Goal: Information Seeking & Learning: Learn about a topic

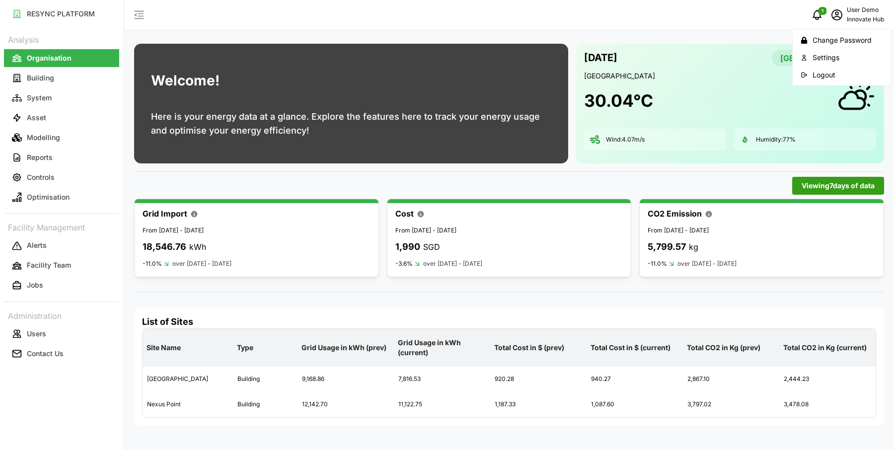
click at [829, 80] on button "Logout" at bounding box center [842, 74] width 94 height 17
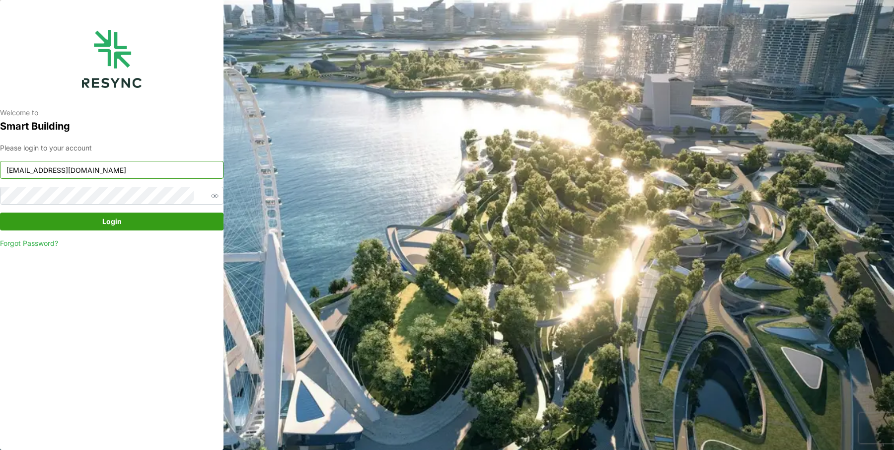
click at [108, 172] on input "chuanlim_display@resynctech.com" at bounding box center [112, 170] width 224 height 18
type input "mesp_display@resynctech.com"
click at [175, 225] on span "Login" at bounding box center [111, 221] width 205 height 17
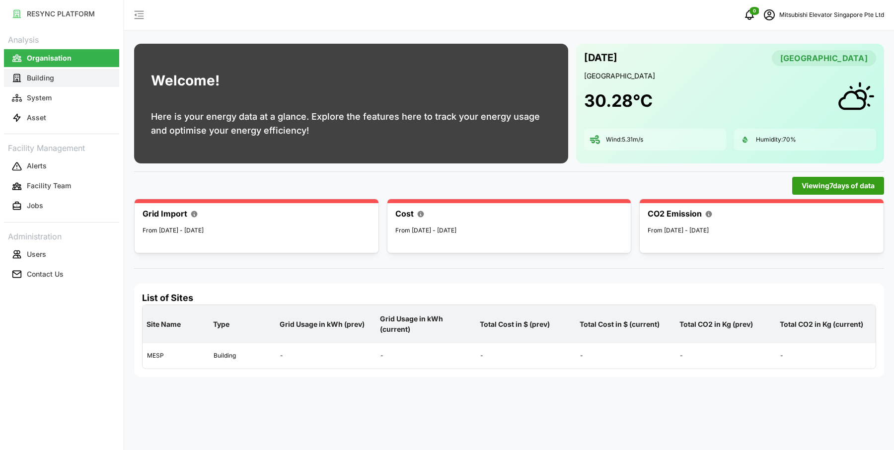
click at [52, 79] on p "Building" at bounding box center [40, 78] width 27 height 10
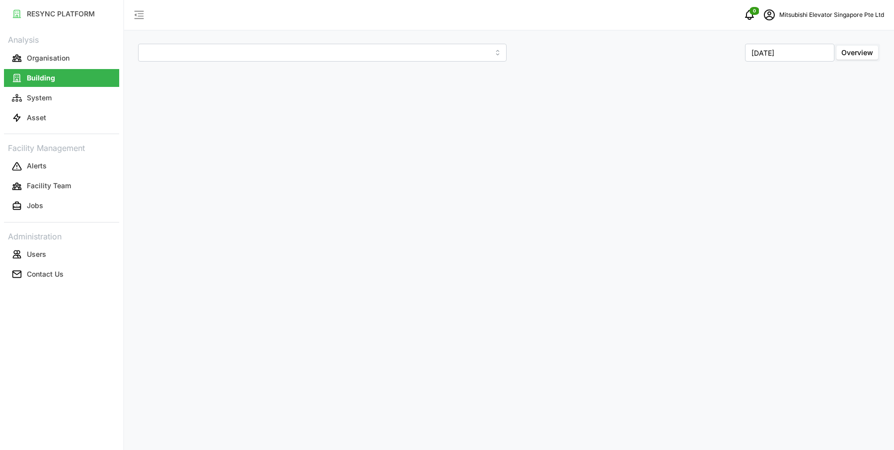
type input "MESP"
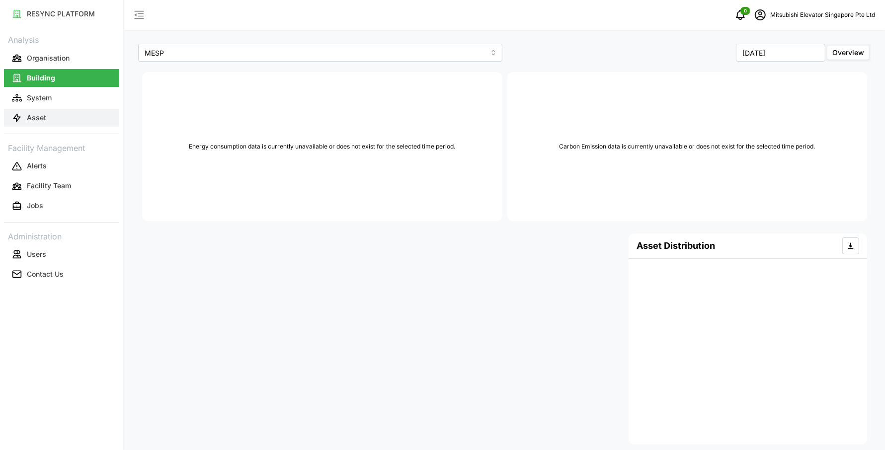
click at [60, 109] on button "Asset" at bounding box center [61, 118] width 115 height 18
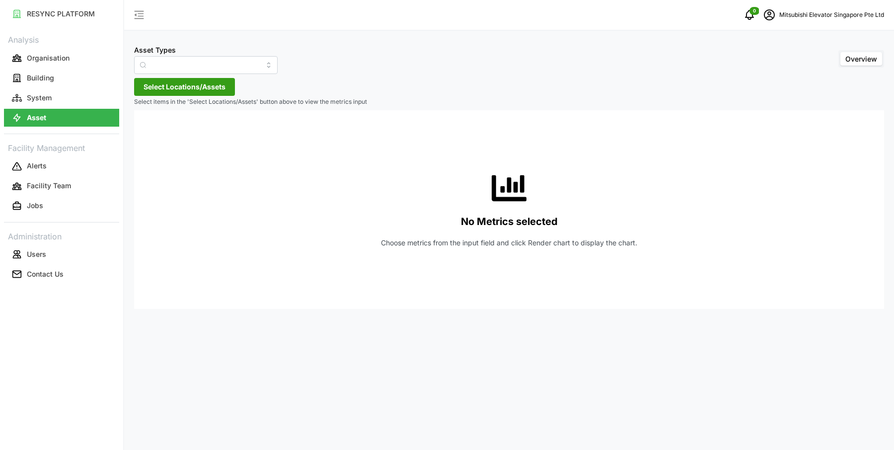
type input "Electrical Meter"
click at [216, 59] on input "Electrical Meter" at bounding box center [206, 65] width 144 height 18
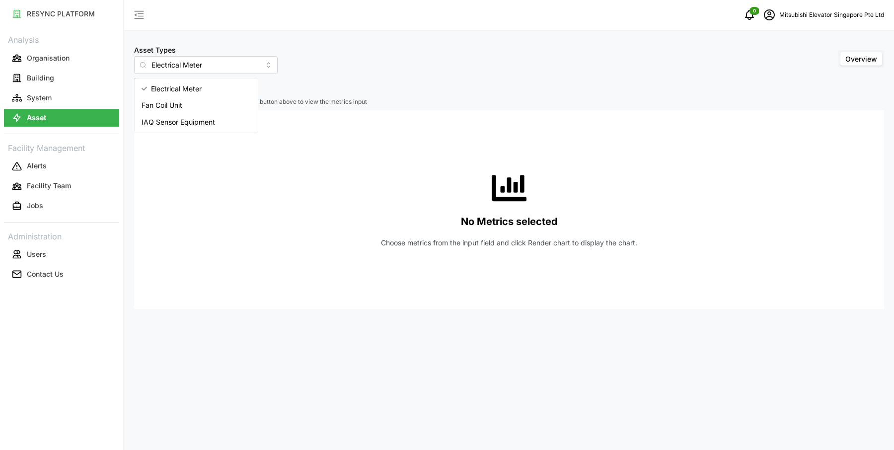
click at [339, 61] on div "Asset Types Electrical Meter Overview" at bounding box center [509, 59] width 750 height 30
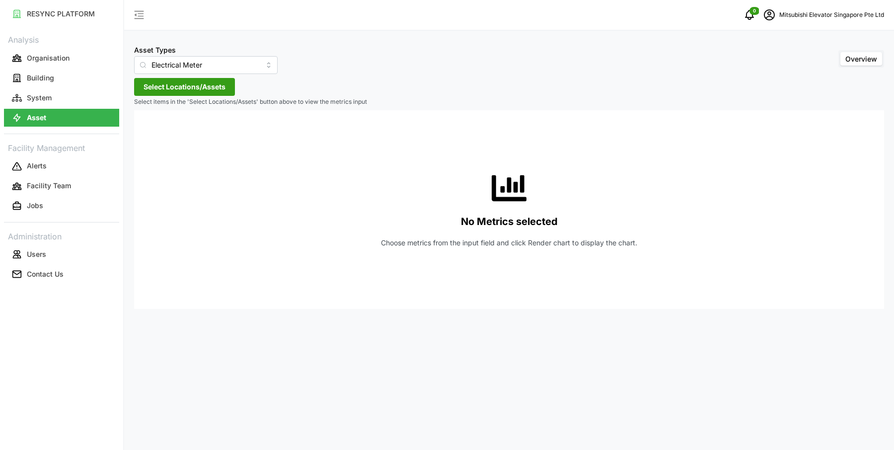
click at [218, 78] on span "Select Locations/Assets" at bounding box center [185, 86] width 82 height 17
click at [162, 132] on div "MESP" at bounding box center [203, 132] width 121 height 14
click at [159, 132] on span "Select MESP" at bounding box center [159, 132] width 6 height 6
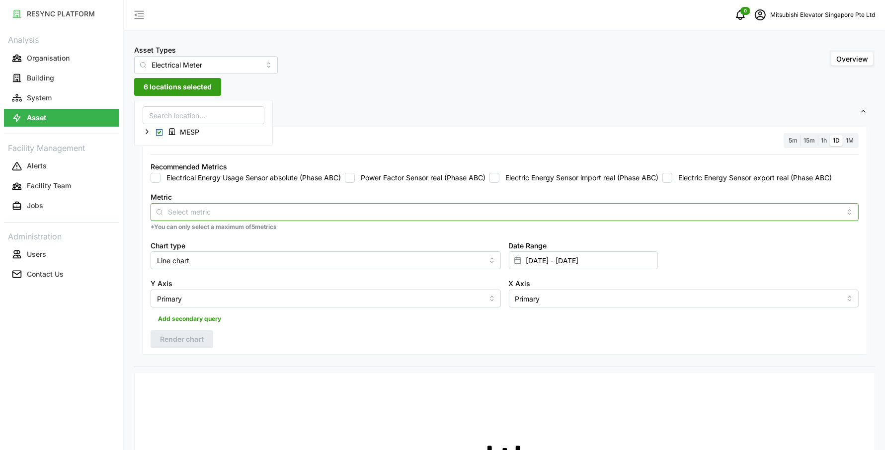
click at [396, 206] on input "Metric" at bounding box center [504, 211] width 673 height 11
click at [234, 178] on label "Electrical Energy Usage Sensor absolute (Phase ABC)" at bounding box center [250, 178] width 180 height 10
click at [160, 178] on input "Electrical Energy Usage Sensor absolute (Phase ABC)" at bounding box center [156, 178] width 10 height 10
checkbox input "true"
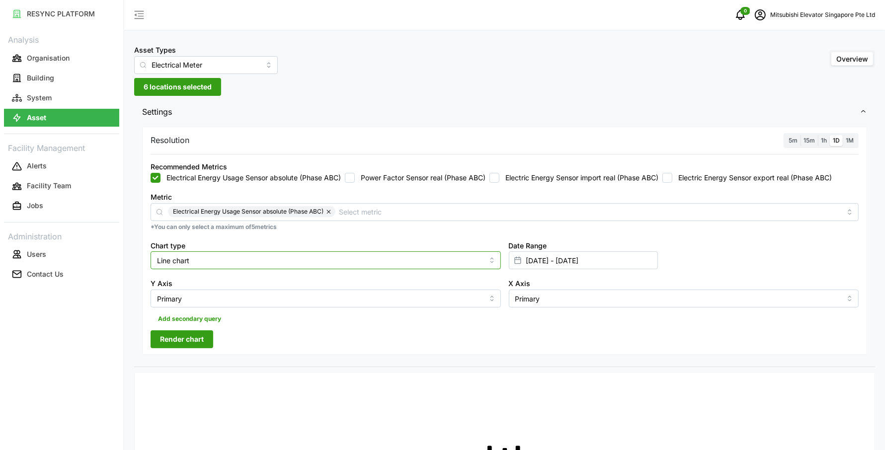
click at [262, 257] on input "Line chart" at bounding box center [326, 260] width 350 height 18
click at [232, 299] on div "Bar chart" at bounding box center [325, 300] width 345 height 17
type input "Bar chart"
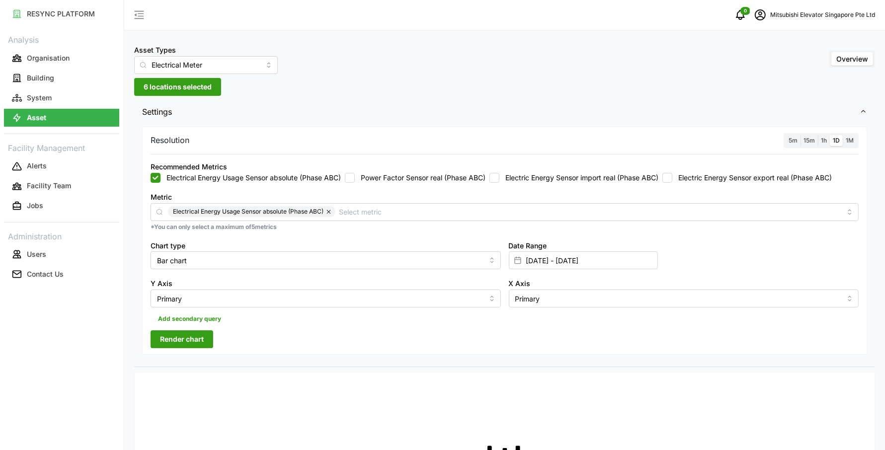
click at [191, 341] on span "Render chart" at bounding box center [182, 339] width 44 height 17
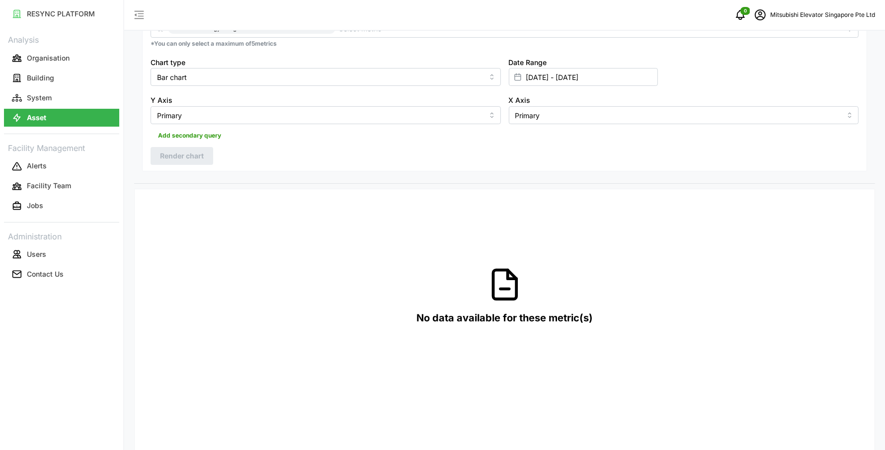
scroll to position [42, 0]
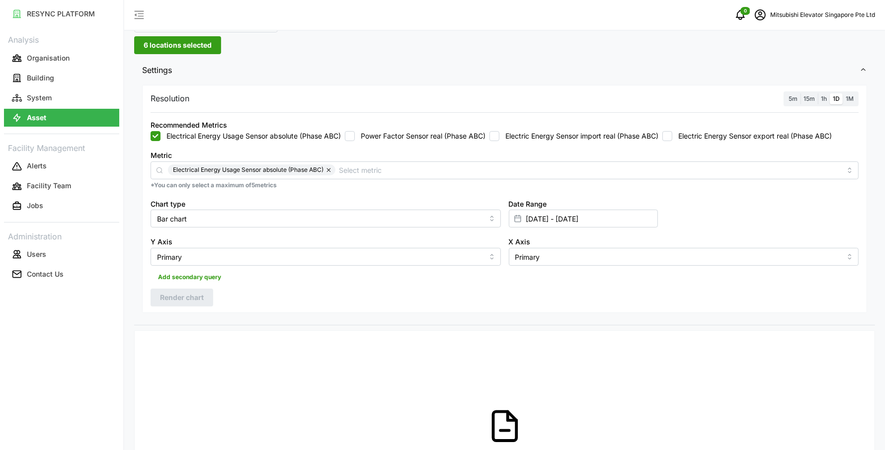
click at [808, 98] on span "15m" at bounding box center [808, 98] width 11 height 7
click at [800, 93] on input "15m" at bounding box center [800, 93] width 0 height 0
click at [190, 299] on span "Render chart" at bounding box center [182, 297] width 44 height 17
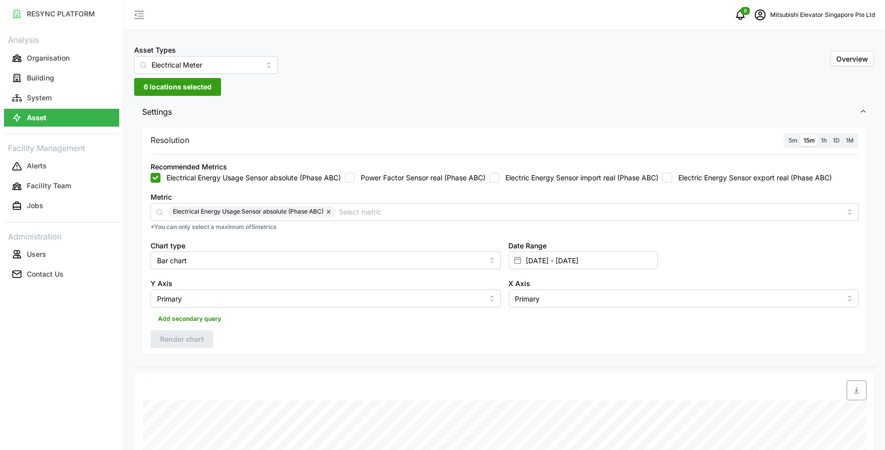
click at [299, 173] on label "Electrical Energy Usage Sensor absolute (Phase ABC)" at bounding box center [250, 178] width 180 height 10
click at [160, 173] on input "Electrical Energy Usage Sensor absolute (Phase ABC)" at bounding box center [156, 178] width 10 height 10
click at [312, 178] on label "Electrical Energy Usage Sensor absolute (Phase ABC)" at bounding box center [250, 178] width 180 height 10
click at [160, 178] on input "Electrical Energy Usage Sensor absolute (Phase ABC)" at bounding box center [156, 178] width 10 height 10
click at [379, 209] on input "Metric" at bounding box center [590, 211] width 502 height 11
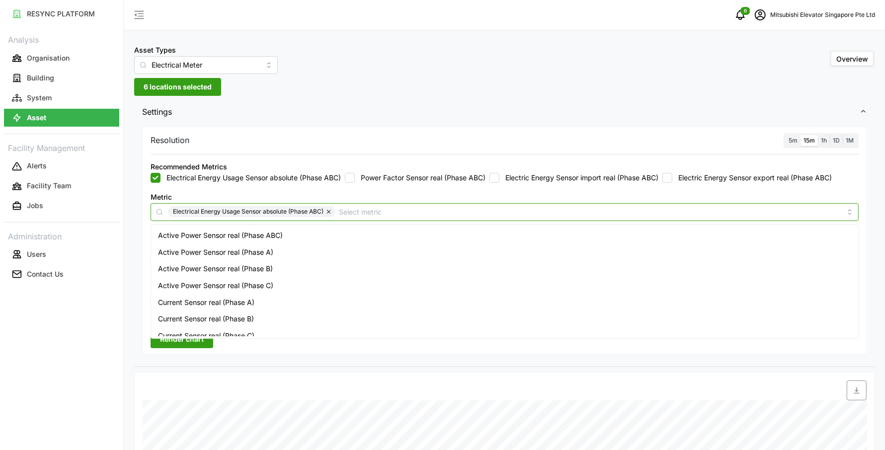
click at [327, 212] on button "button" at bounding box center [329, 211] width 12 height 11
checkbox input "false"
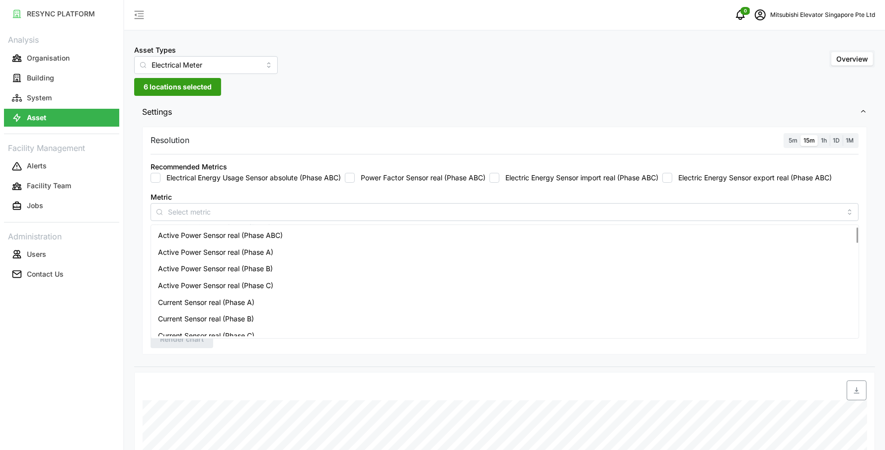
click at [868, 184] on div "Resolution 5m 15m 1h 1D 1M Recommended Metrics Electrical Energy Usage Sensor a…" at bounding box center [504, 245] width 741 height 243
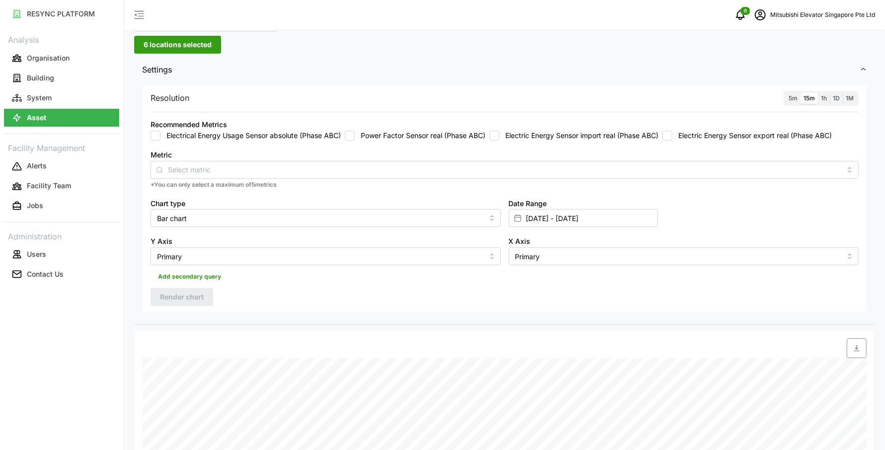
scroll to position [1, 0]
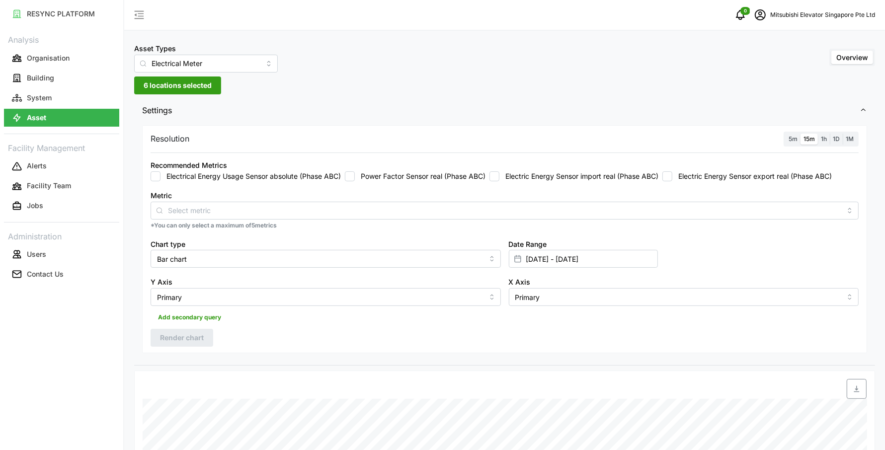
click at [793, 135] on span "5m" at bounding box center [792, 138] width 9 height 7
click at [785, 134] on input "5m" at bounding box center [785, 134] width 0 height 0
click at [549, 267] on div "Date Range [DATE] - [DATE]" at bounding box center [684, 253] width 358 height 38
click at [547, 258] on input "[DATE] - [DATE]" at bounding box center [583, 259] width 149 height 18
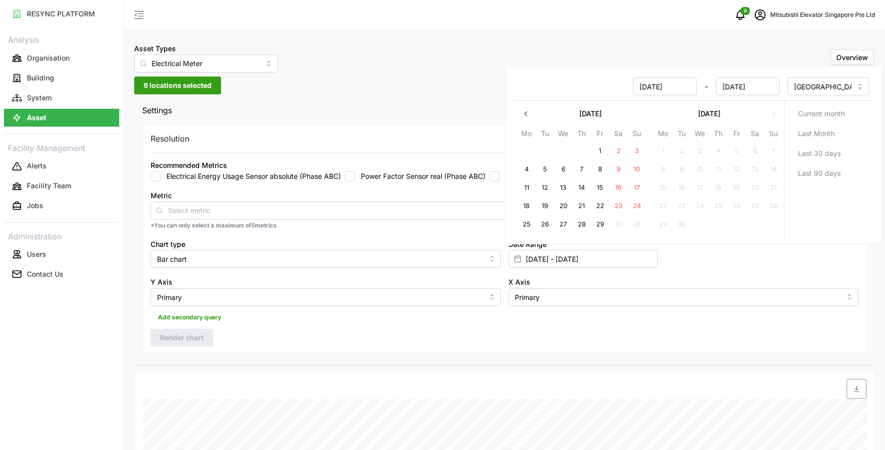
click at [599, 227] on button "29" at bounding box center [600, 225] width 18 height 18
type input "[DATE] - [DATE]"
type input "[DATE]"
click at [599, 227] on button "29" at bounding box center [600, 225] width 18 height 18
click at [352, 334] on div "Resolution 5m 15m 1h 1D 1M Recommended Metrics Electrical Energy Usage Sensor a…" at bounding box center [504, 239] width 725 height 228
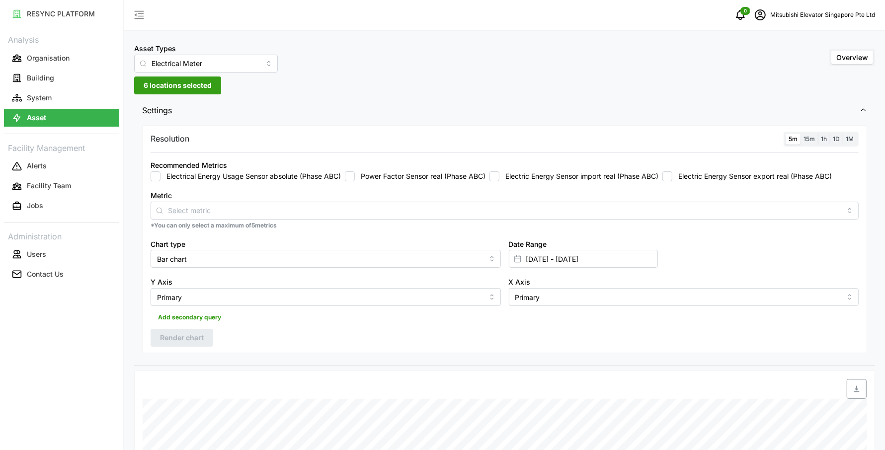
click at [180, 175] on label "Electrical Energy Usage Sensor absolute (Phase ABC)" at bounding box center [250, 176] width 180 height 10
click at [160, 175] on input "Electrical Energy Usage Sensor absolute (Phase ABC)" at bounding box center [156, 176] width 10 height 10
click at [185, 332] on span "Render chart" at bounding box center [182, 337] width 44 height 17
click at [203, 90] on span "6 locations selected" at bounding box center [178, 85] width 68 height 17
click at [145, 128] on icon at bounding box center [147, 130] width 8 height 8
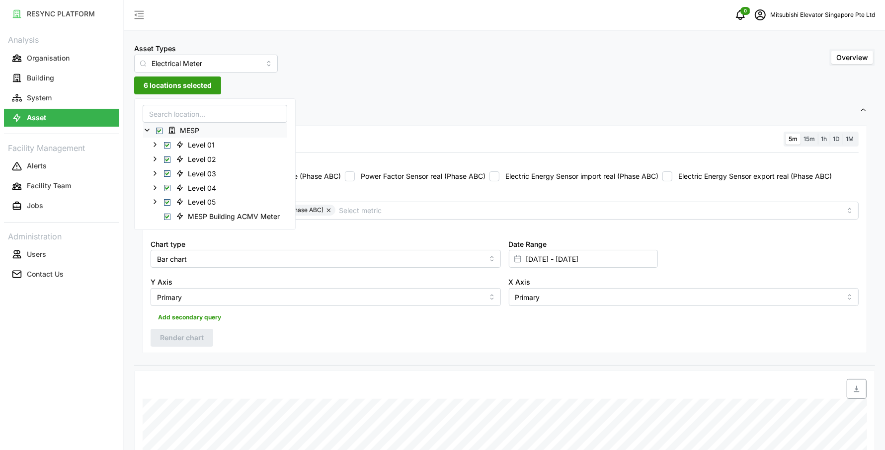
click at [671, 123] on div "Resolution 5m 15m 1h 1D 1M Recommended Metrics Electrical Energy Usage Sensor a…" at bounding box center [504, 244] width 741 height 243
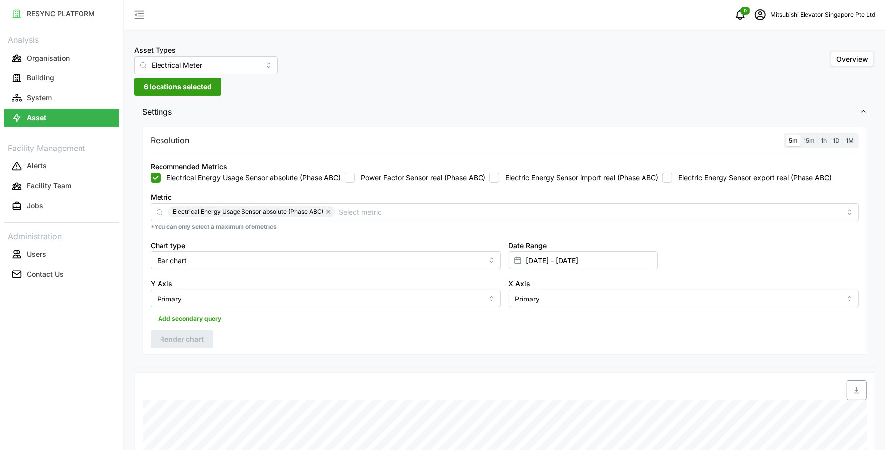
click at [328, 213] on button "button" at bounding box center [329, 211] width 12 height 11
checkbox input "false"
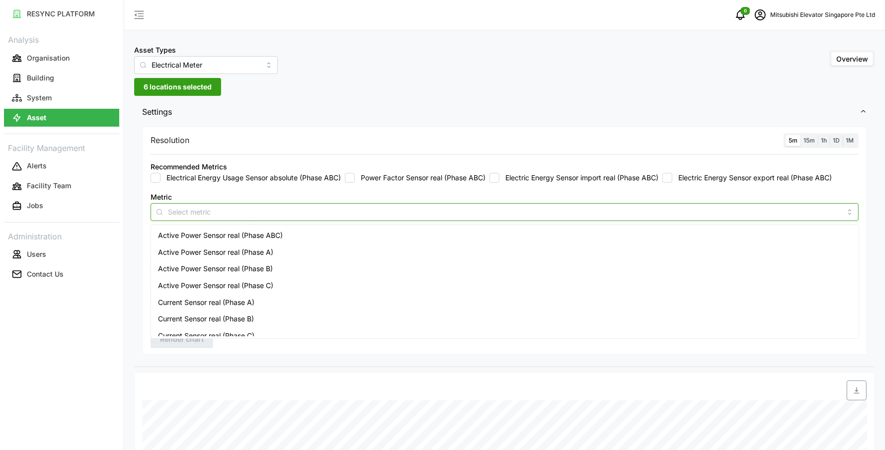
click at [310, 212] on input "Metric" at bounding box center [504, 211] width 673 height 11
type input "power"
click at [275, 242] on div "Active Power Sensor real (Phase ABC)" at bounding box center [504, 235] width 703 height 17
click at [244, 368] on div "Settings Resolution 5m 15m 1h 1D 1M Recommended Metrics Electrical Energy Usage…" at bounding box center [504, 430] width 741 height 660
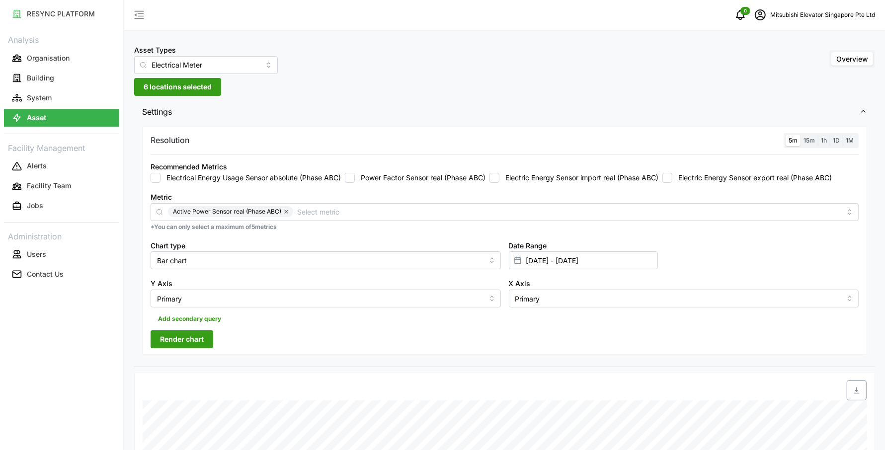
click at [200, 341] on span "Render chart" at bounding box center [182, 339] width 44 height 17
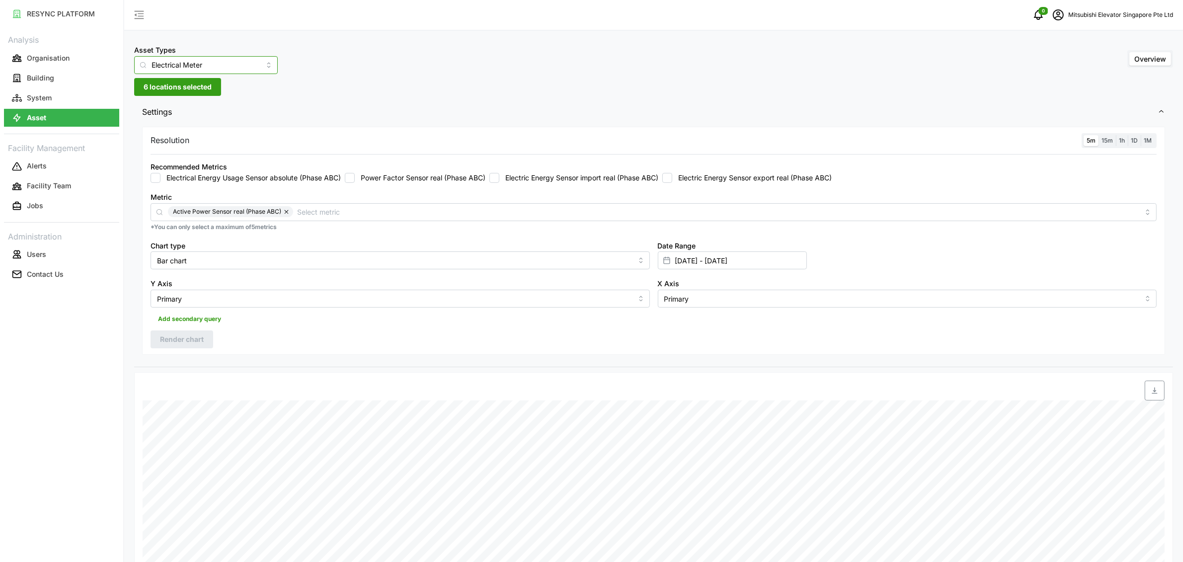
click at [187, 59] on input "Electrical Meter" at bounding box center [206, 65] width 144 height 18
click at [180, 118] on span "IAQ Sensor Equipment" at bounding box center [179, 122] width 74 height 11
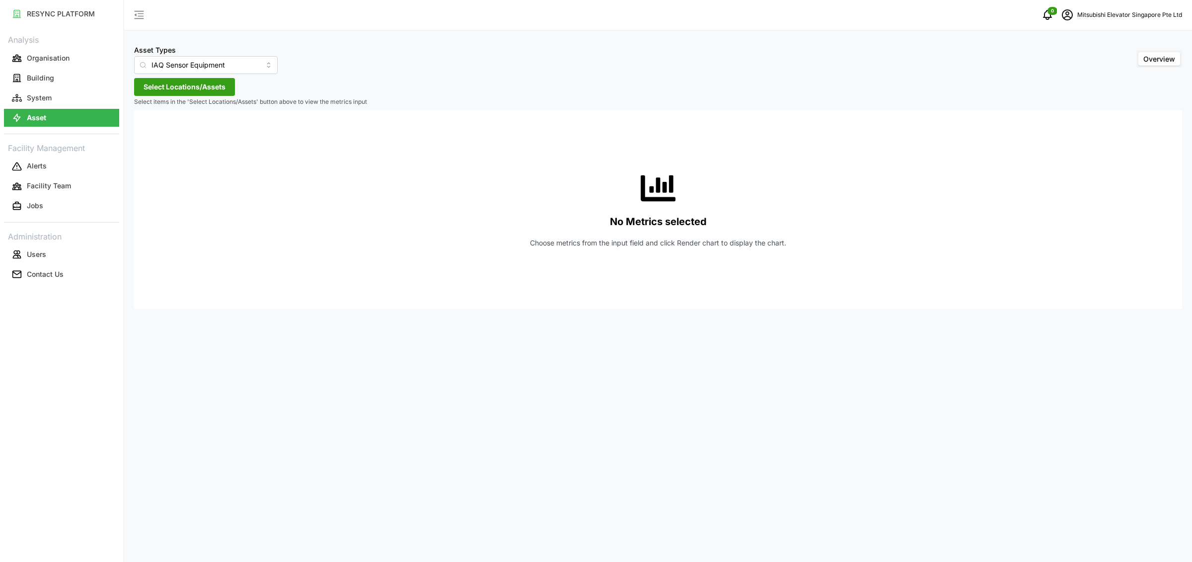
click at [186, 88] on span "Select Locations/Assets" at bounding box center [185, 86] width 82 height 17
click at [157, 134] on span "Select MESP" at bounding box center [159, 132] width 6 height 6
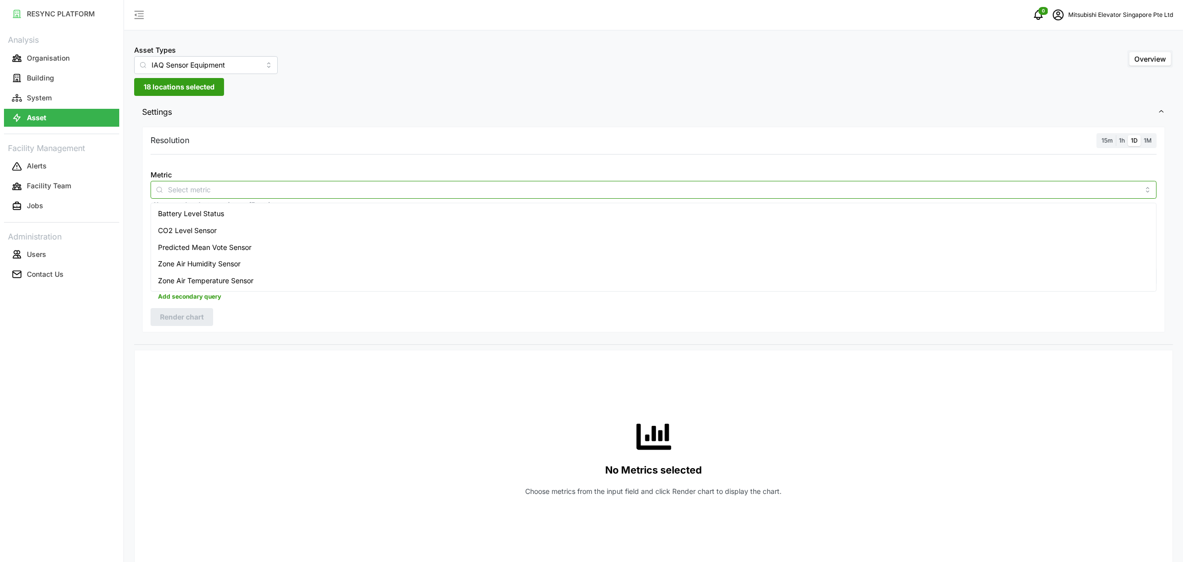
click at [304, 196] on div at bounding box center [654, 190] width 1006 height 18
click at [269, 266] on div "Zone Air Humidity Sensor" at bounding box center [653, 263] width 1001 height 17
click at [267, 278] on div "Zone Air Temperature Sensor" at bounding box center [653, 280] width 1001 height 17
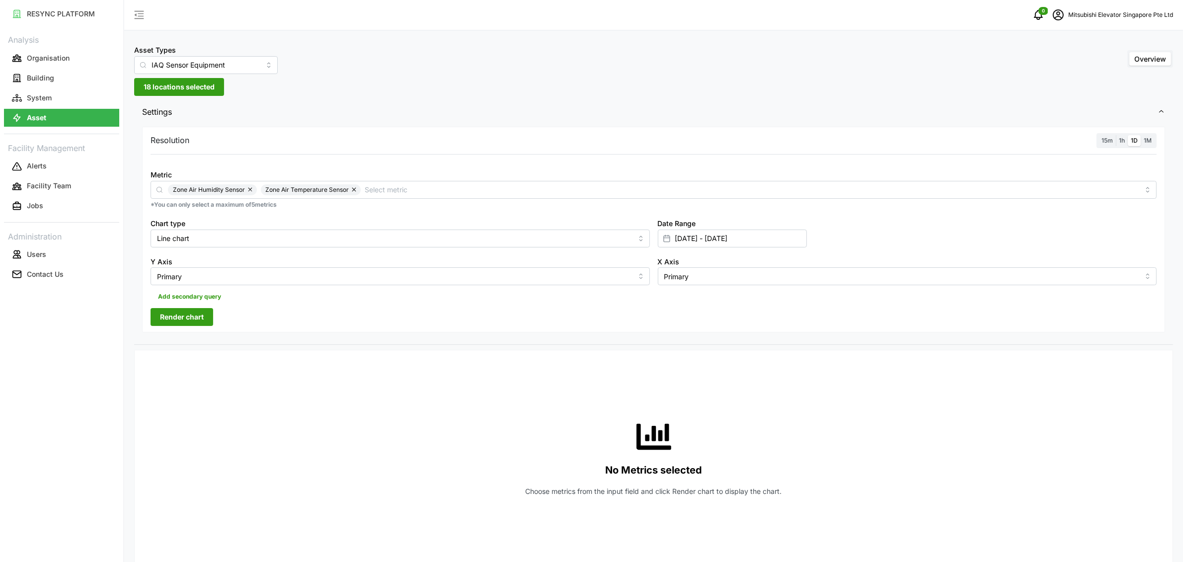
click at [260, 325] on div "Resolution 15m 1h 1D 1M Metric Zone Air Humidity Sensor Zone Air Temperature Se…" at bounding box center [653, 230] width 1023 height 206
click at [196, 319] on span "Render chart" at bounding box center [182, 316] width 44 height 17
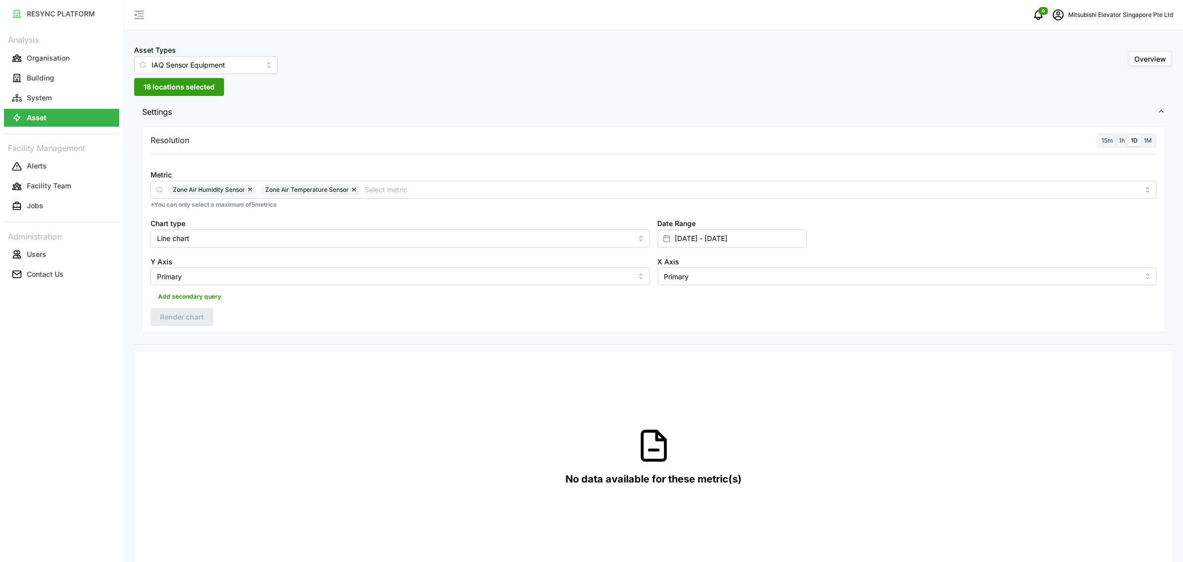
click at [884, 143] on span "1h" at bounding box center [1122, 140] width 6 height 7
click at [884, 135] on input "1h" at bounding box center [1116, 135] width 0 height 0
click at [200, 316] on span "Render chart" at bounding box center [182, 316] width 44 height 17
click at [884, 140] on span "15m" at bounding box center [1106, 140] width 11 height 7
click at [884, 135] on input "15m" at bounding box center [1098, 135] width 0 height 0
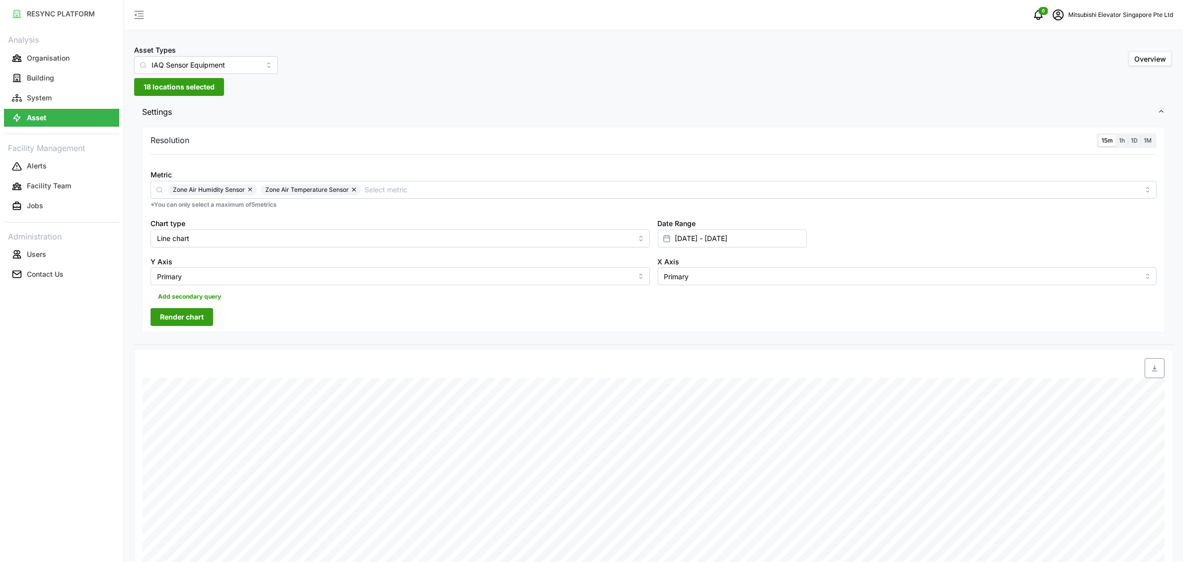
click at [204, 313] on button "Render chart" at bounding box center [182, 317] width 63 height 18
click at [354, 187] on button "button" at bounding box center [355, 189] width 12 height 11
click at [253, 190] on button "button" at bounding box center [251, 189] width 12 height 11
click at [254, 191] on input "Metric" at bounding box center [653, 189] width 971 height 11
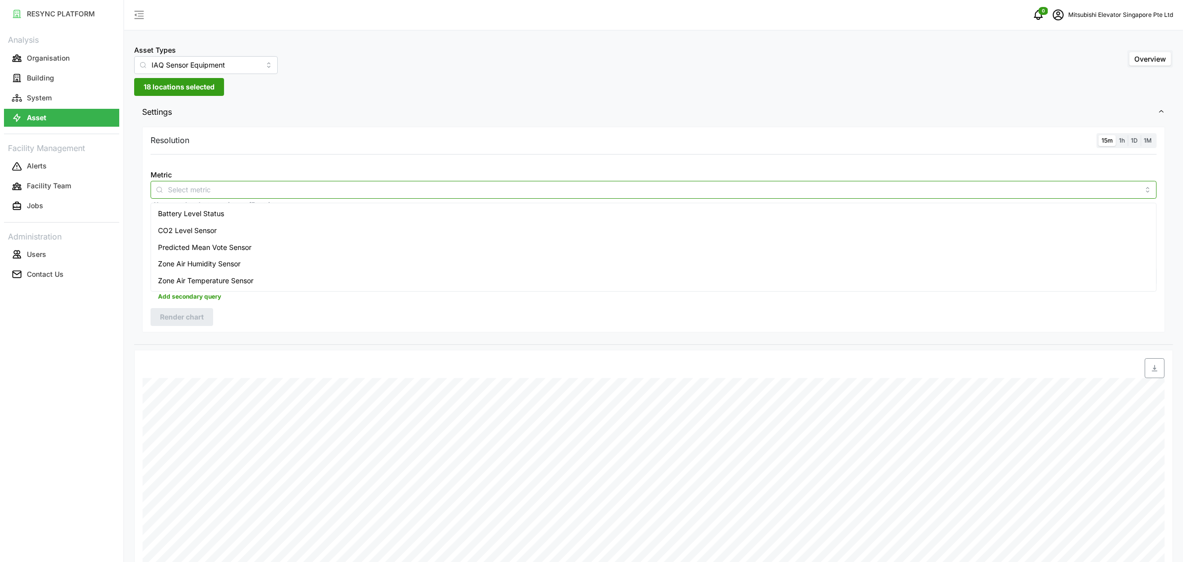
click at [240, 227] on div "CO2 Level Sensor" at bounding box center [653, 230] width 1001 height 17
click at [237, 253] on div "Predicted Mean Vote Sensor" at bounding box center [653, 247] width 1001 height 17
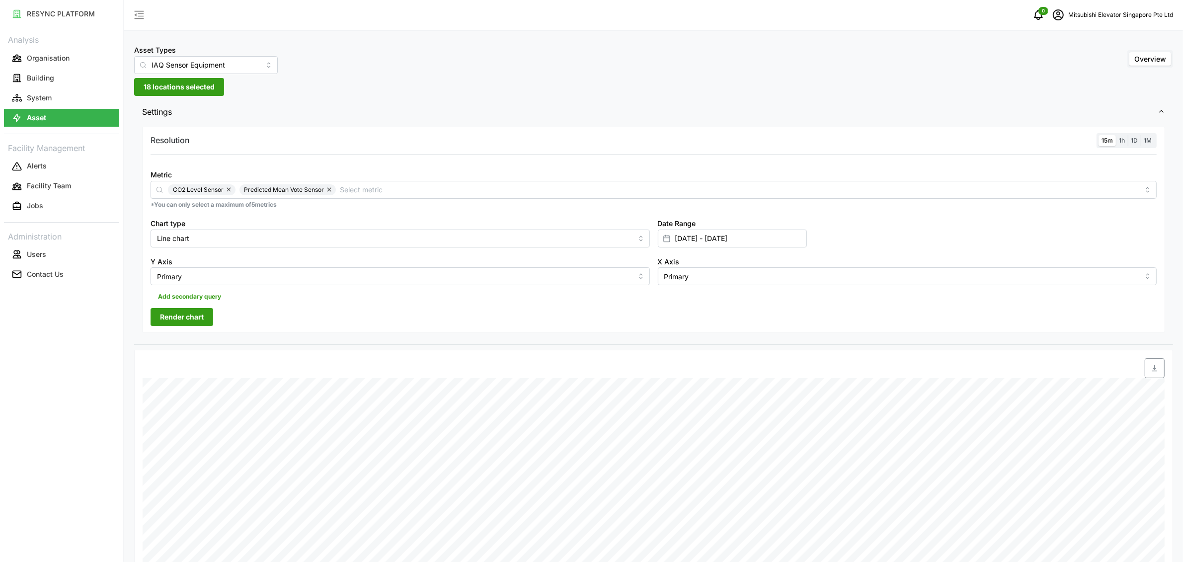
click at [195, 310] on span "Render chart" at bounding box center [182, 316] width 44 height 17
click at [331, 191] on button "button" at bounding box center [330, 189] width 12 height 11
click at [225, 189] on button "button" at bounding box center [230, 189] width 12 height 11
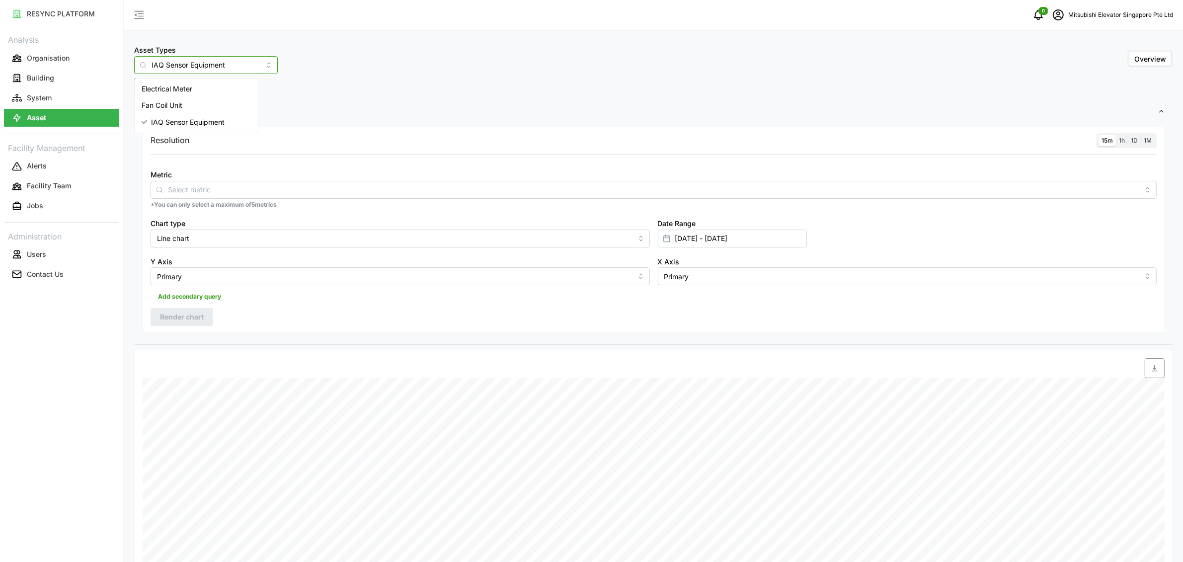
click at [224, 62] on input "IAQ Sensor Equipment" at bounding box center [206, 65] width 144 height 18
click at [211, 106] on div "Fan Coil Unit" at bounding box center [196, 105] width 119 height 17
type input "Fan Coil Unit"
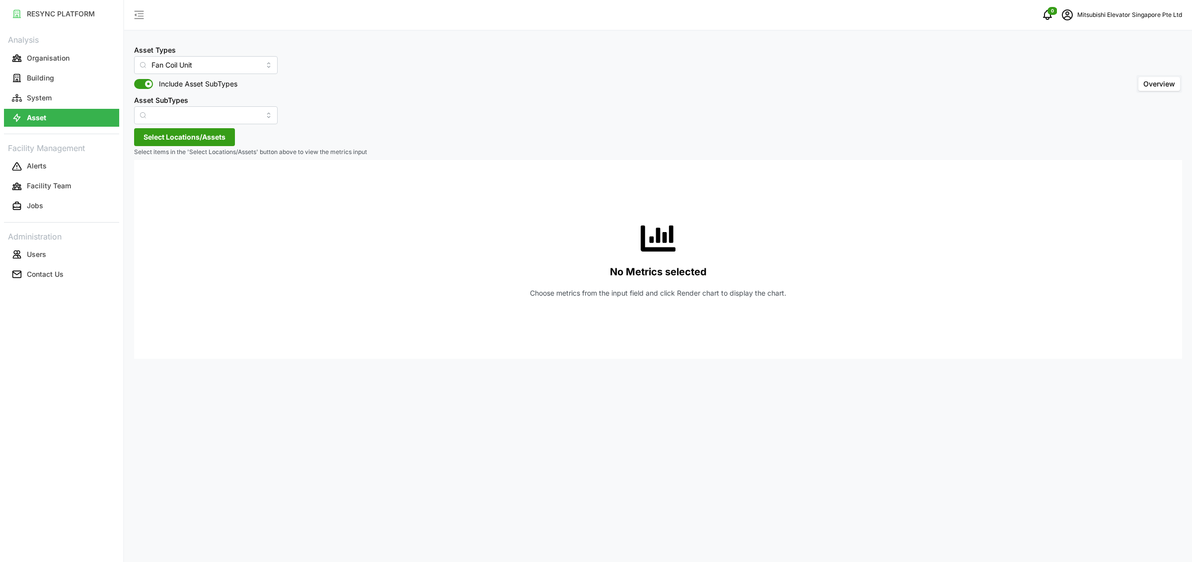
click at [199, 132] on span "Select Locations/Assets" at bounding box center [185, 137] width 82 height 17
click at [148, 182] on icon at bounding box center [147, 182] width 8 height 8
click at [162, 186] on div "MESP" at bounding box center [203, 182] width 121 height 14
click at [160, 184] on span "Select MESP" at bounding box center [159, 182] width 6 height 6
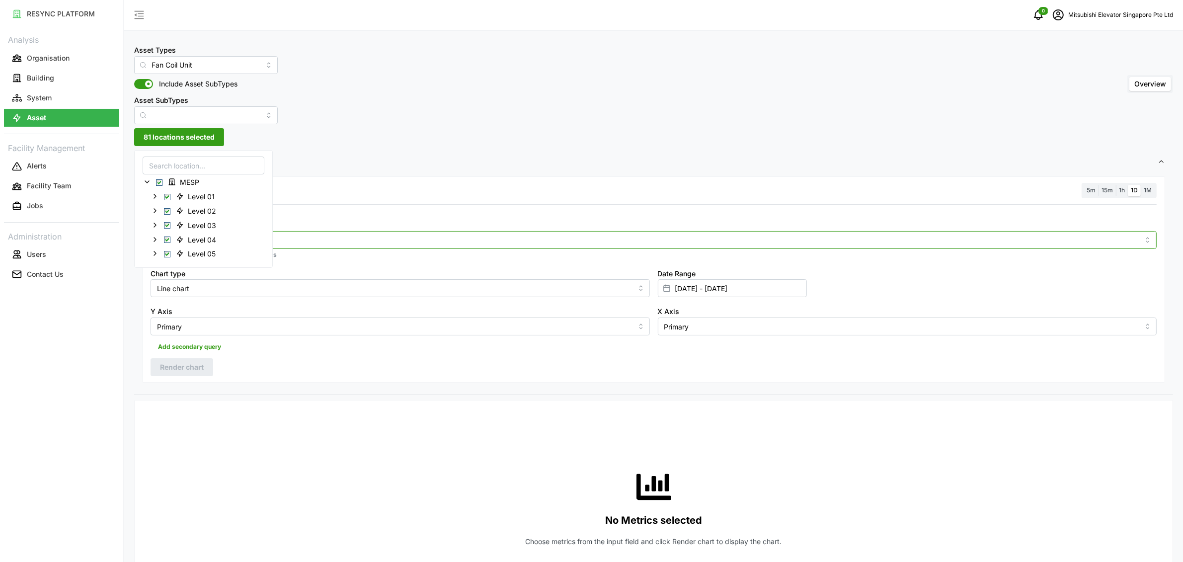
click at [275, 234] on input "Metric" at bounding box center [653, 239] width 971 height 11
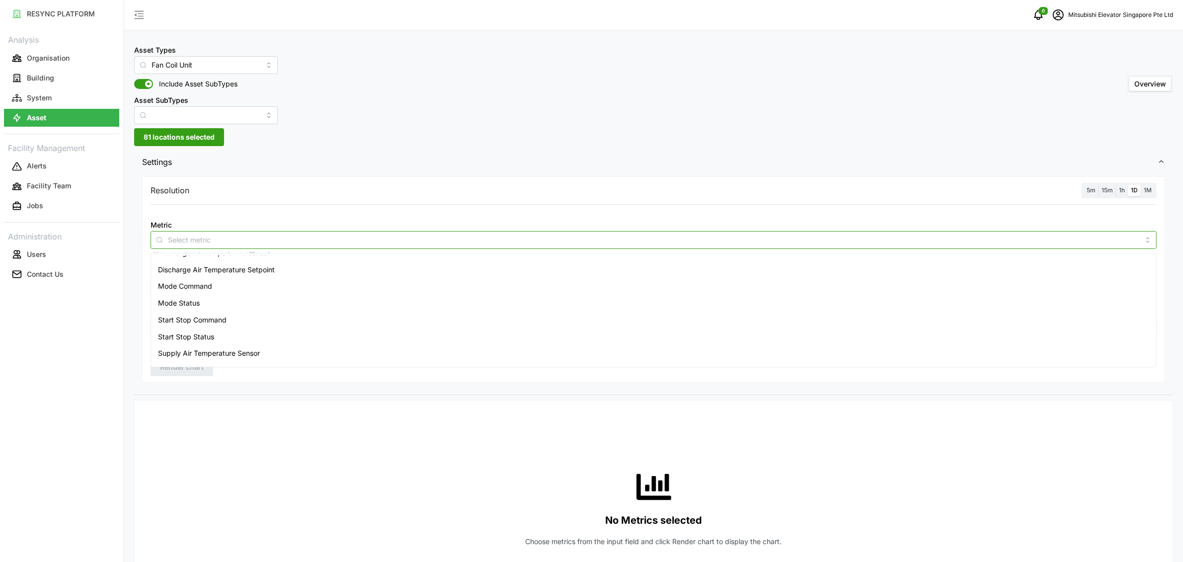
click at [259, 353] on span "Supply Air Temperature Sensor" at bounding box center [209, 353] width 102 height 11
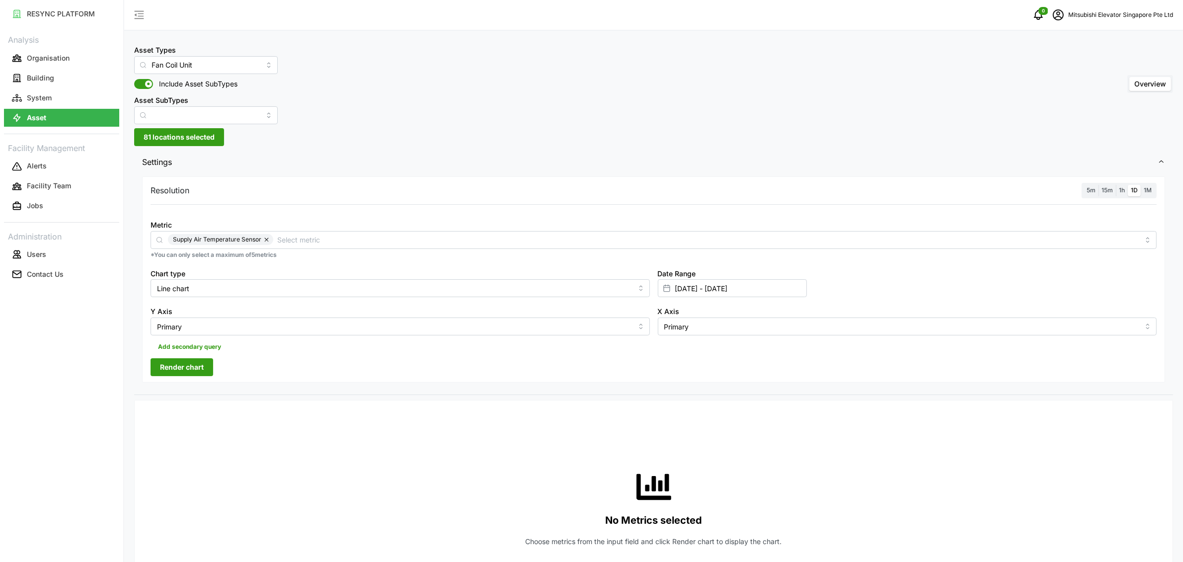
click at [673, 184] on div "Resolution 5m 15m 1h 1D 1M" at bounding box center [654, 190] width 1006 height 15
click at [884, 190] on span "5m" at bounding box center [1090, 189] width 9 height 7
click at [884, 185] on input "5m" at bounding box center [1083, 185] width 0 height 0
click at [164, 362] on span "Render chart" at bounding box center [182, 367] width 44 height 17
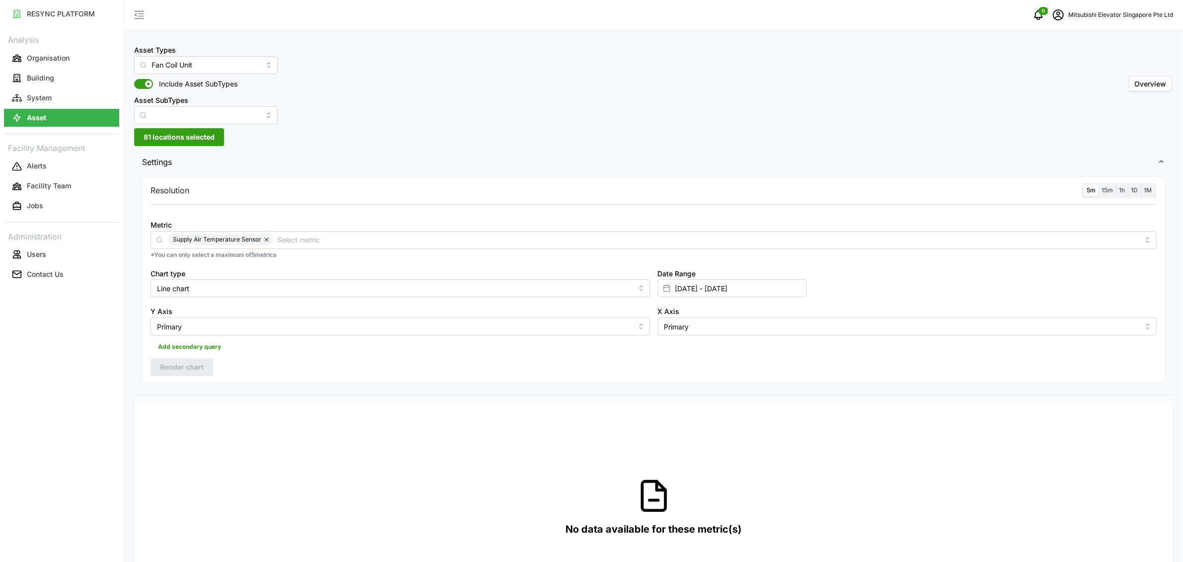
click at [265, 239] on button "button" at bounding box center [267, 239] width 12 height 11
click at [297, 241] on input "Metric" at bounding box center [653, 239] width 971 height 11
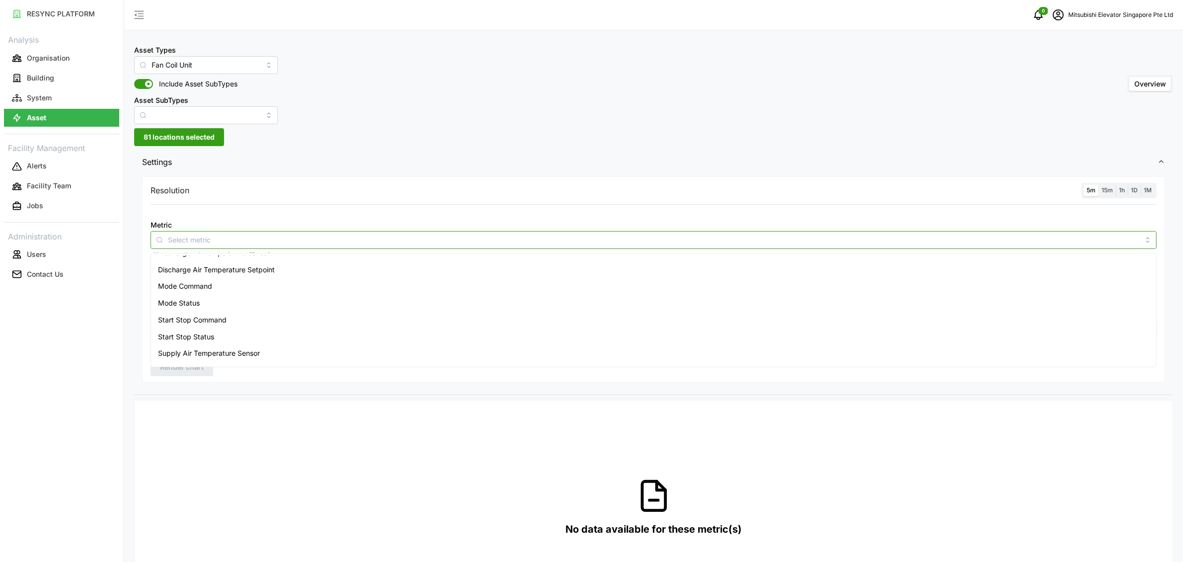
scroll to position [91, 0]
click at [244, 352] on span "Zone Air Temperature Sensor" at bounding box center [205, 357] width 95 height 11
click at [206, 367] on button "Render chart" at bounding box center [182, 367] width 63 height 18
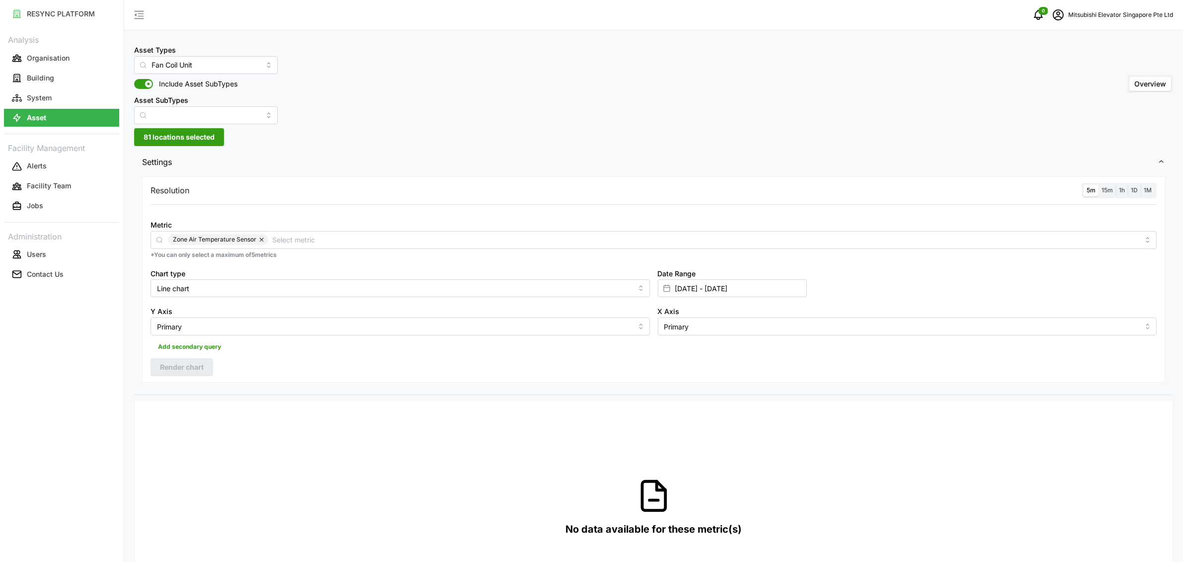
click at [261, 239] on button "button" at bounding box center [262, 239] width 12 height 11
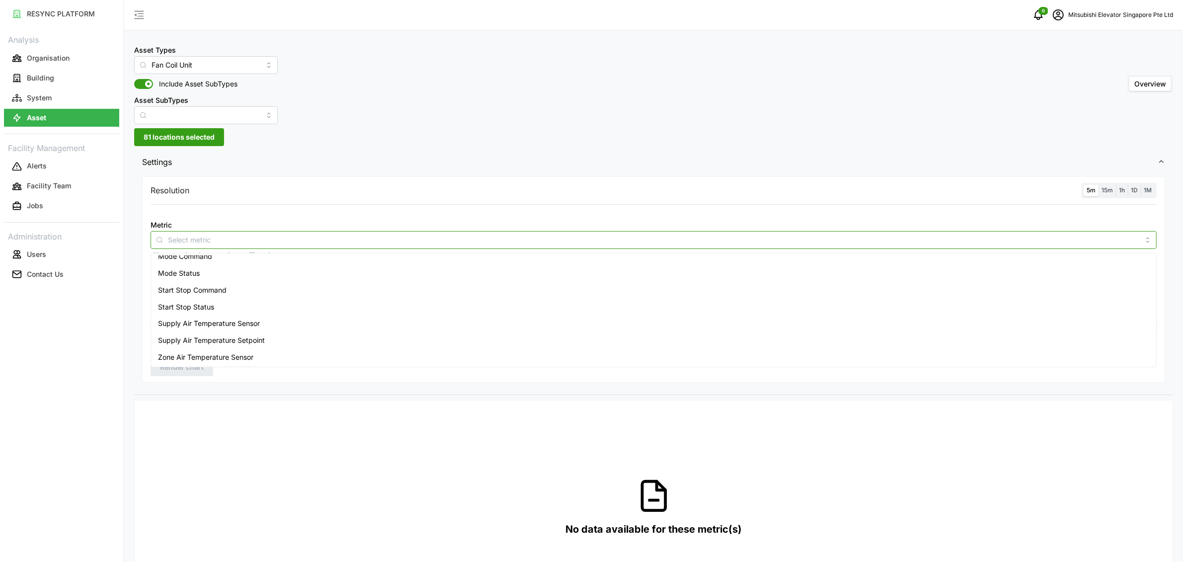
click at [261, 239] on input "Metric" at bounding box center [653, 239] width 971 height 11
click at [185, 322] on div "Discharge Air Temperature Setpoint" at bounding box center [653, 330] width 1001 height 17
click at [186, 319] on span "Discharge Air Temperature Sensor" at bounding box center [214, 313] width 112 height 11
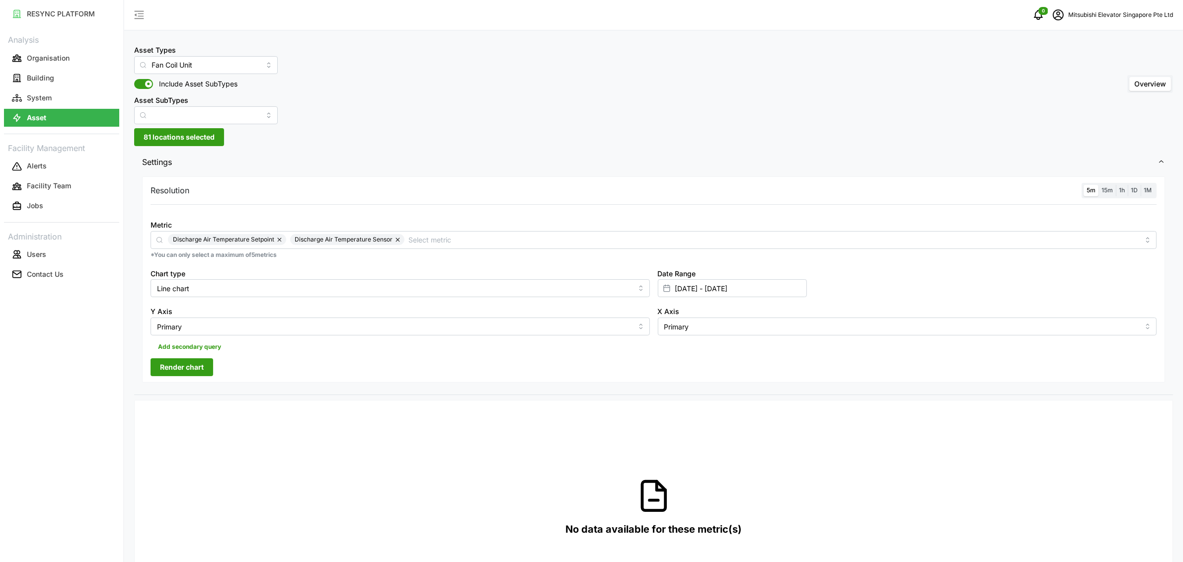
click at [189, 374] on span "Render chart" at bounding box center [182, 367] width 44 height 17
click at [166, 112] on input "Asset SubTypes" at bounding box center [206, 115] width 144 height 18
click at [161, 141] on div "Fan" at bounding box center [196, 139] width 119 height 17
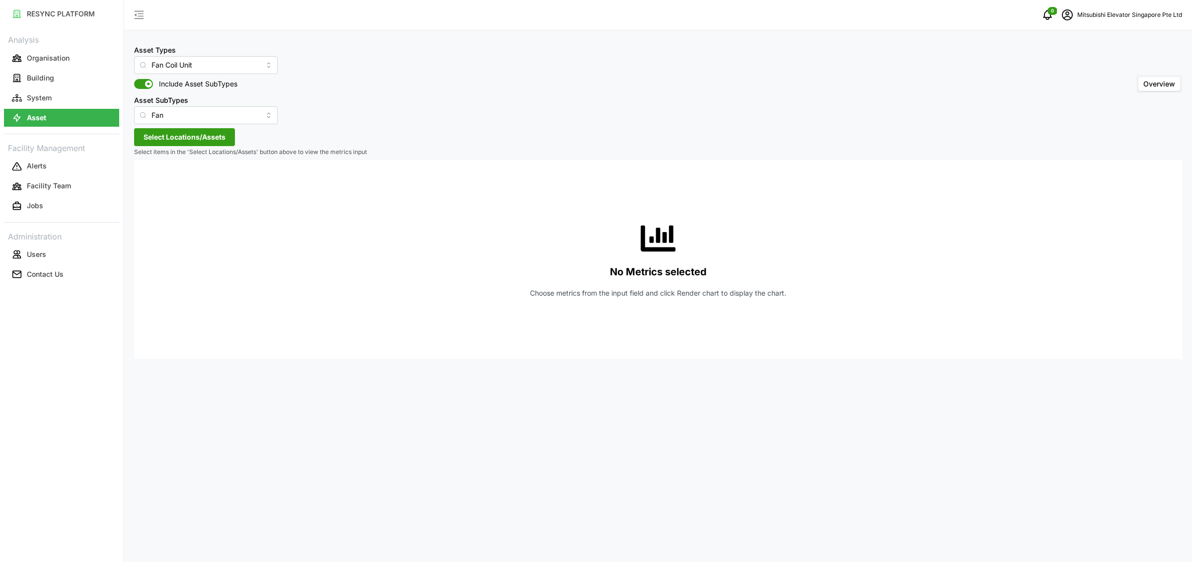
click at [168, 136] on span "Select Locations/Assets" at bounding box center [185, 137] width 82 height 17
click at [162, 180] on div "MESP" at bounding box center [203, 182] width 121 height 14
click at [161, 182] on span "Select MESP" at bounding box center [159, 182] width 6 height 6
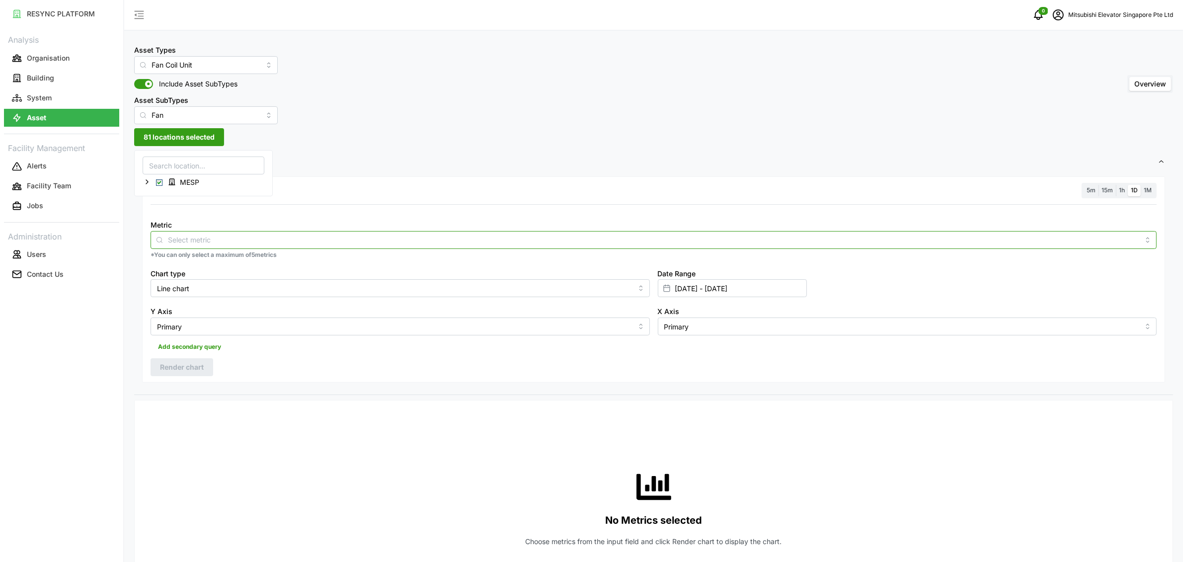
click at [339, 239] on input "Metric" at bounding box center [653, 239] width 971 height 11
click at [316, 267] on div "Fan Speed Command" at bounding box center [653, 263] width 1001 height 17
click at [189, 277] on span "Speed Mode Status" at bounding box center [190, 280] width 65 height 11
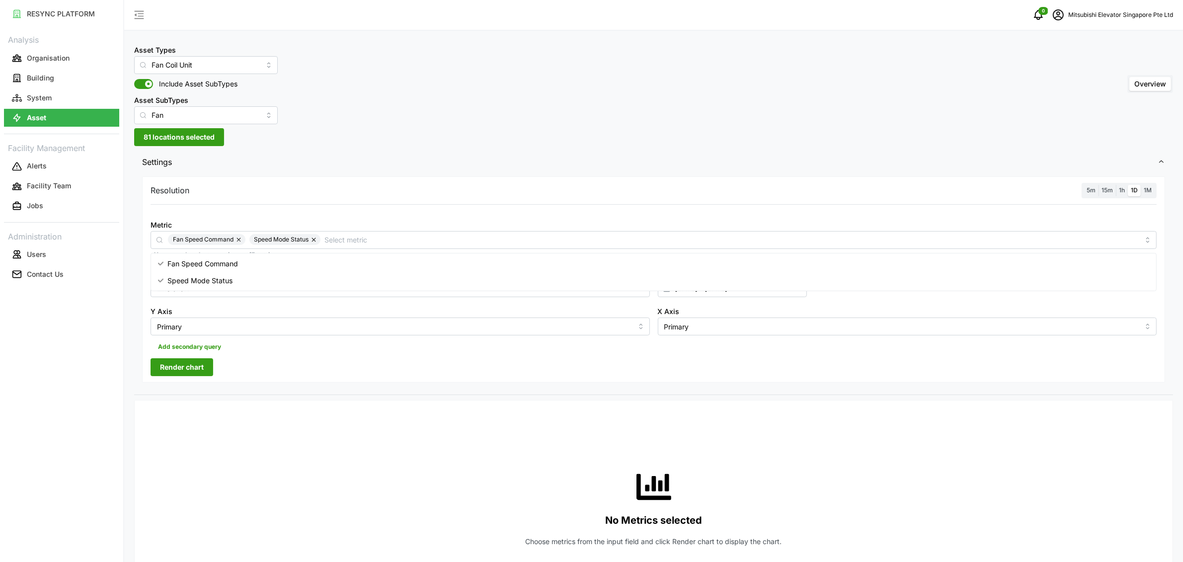
click at [176, 368] on span "Render chart" at bounding box center [182, 367] width 44 height 17
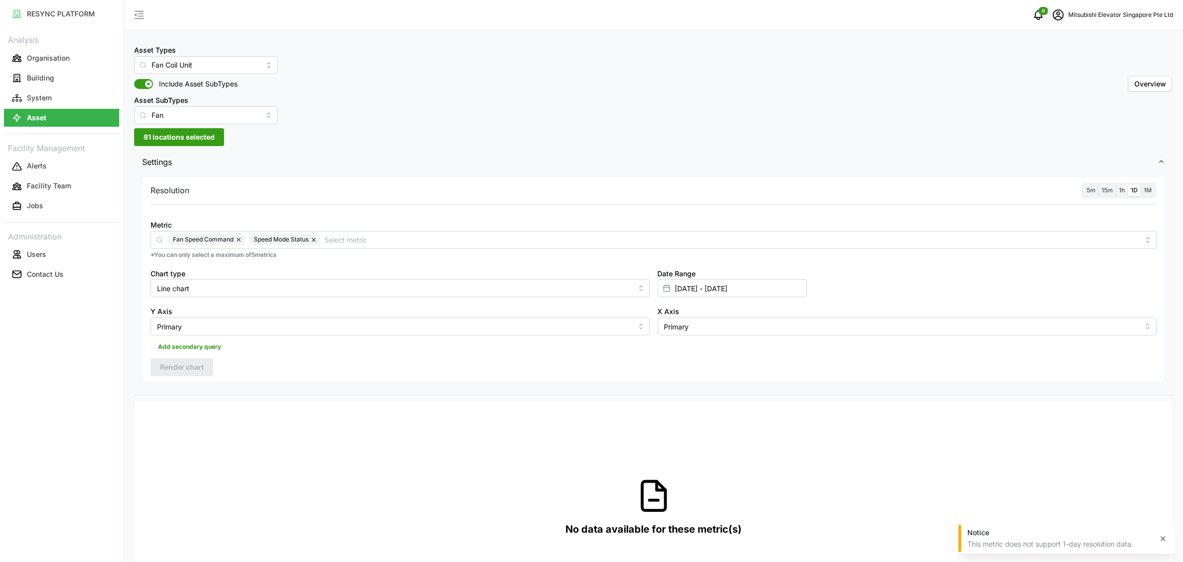
click at [884, 187] on span "5m" at bounding box center [1090, 189] width 9 height 7
click at [884, 185] on input "5m" at bounding box center [1083, 185] width 0 height 0
click at [164, 367] on span "Render chart" at bounding box center [182, 367] width 44 height 17
click at [473, 216] on div "Metric Fan Speed Command Speed Mode Status *You can only select a maximum of 5 …" at bounding box center [654, 239] width 1014 height 49
click at [243, 112] on input "Fan" at bounding box center [206, 115] width 144 height 18
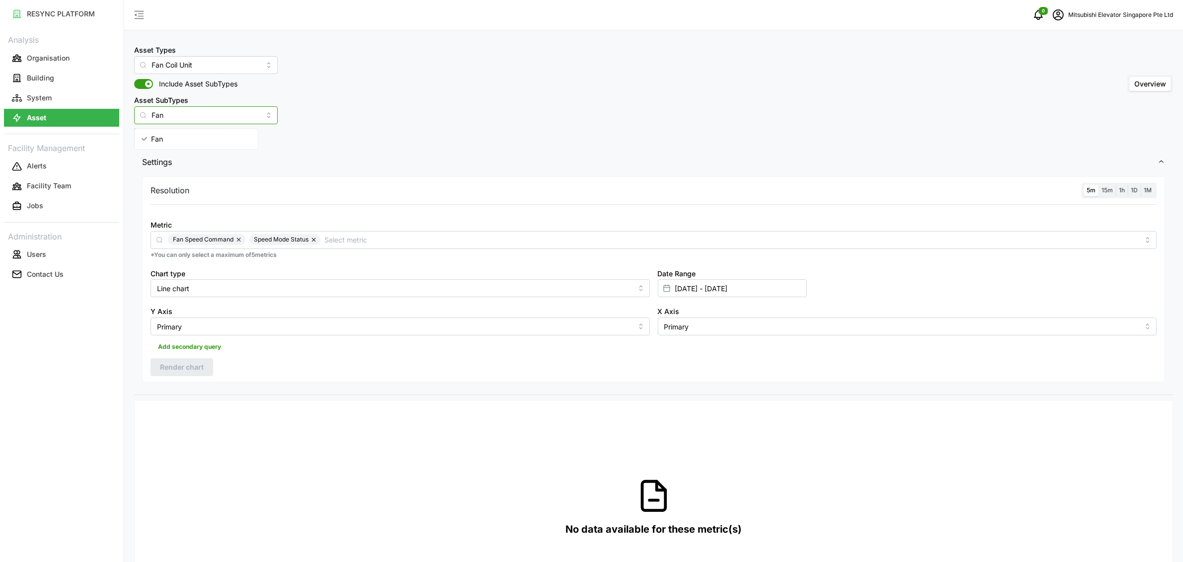
click at [210, 135] on div "Fan" at bounding box center [196, 139] width 119 height 17
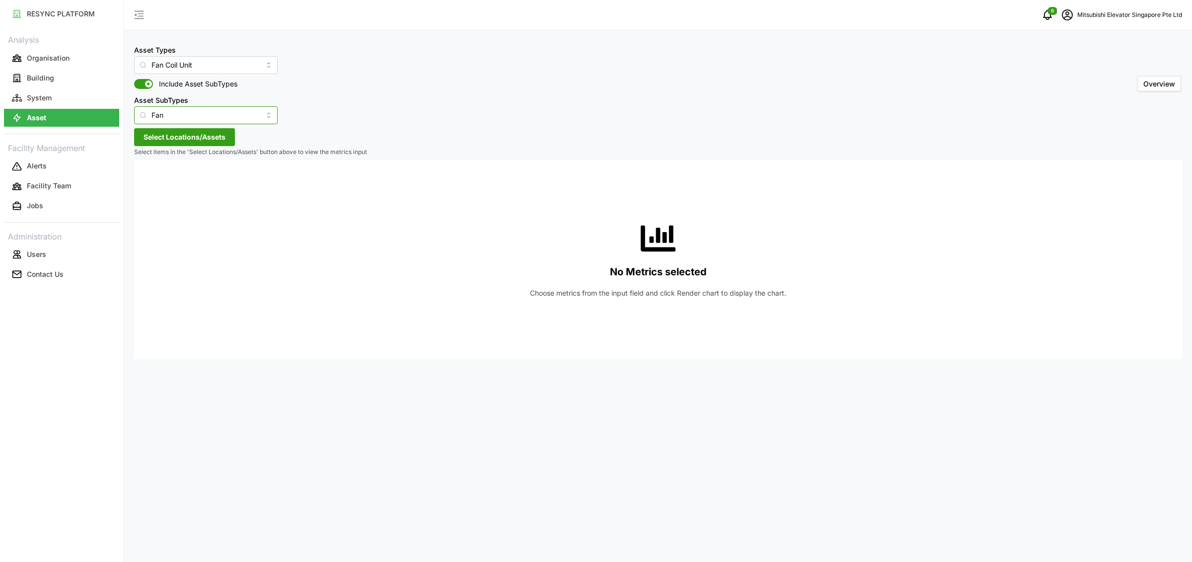
click at [216, 119] on input "Fan" at bounding box center [206, 115] width 144 height 18
type input "F"
click at [332, 90] on div "Asset Types Fan Coil Unit Include Asset SubTypes Asset SubTypes Overview" at bounding box center [658, 84] width 1048 height 80
click at [177, 138] on span "Select Locations/Assets" at bounding box center [185, 137] width 82 height 17
click at [158, 184] on span "Select MESP" at bounding box center [159, 182] width 6 height 6
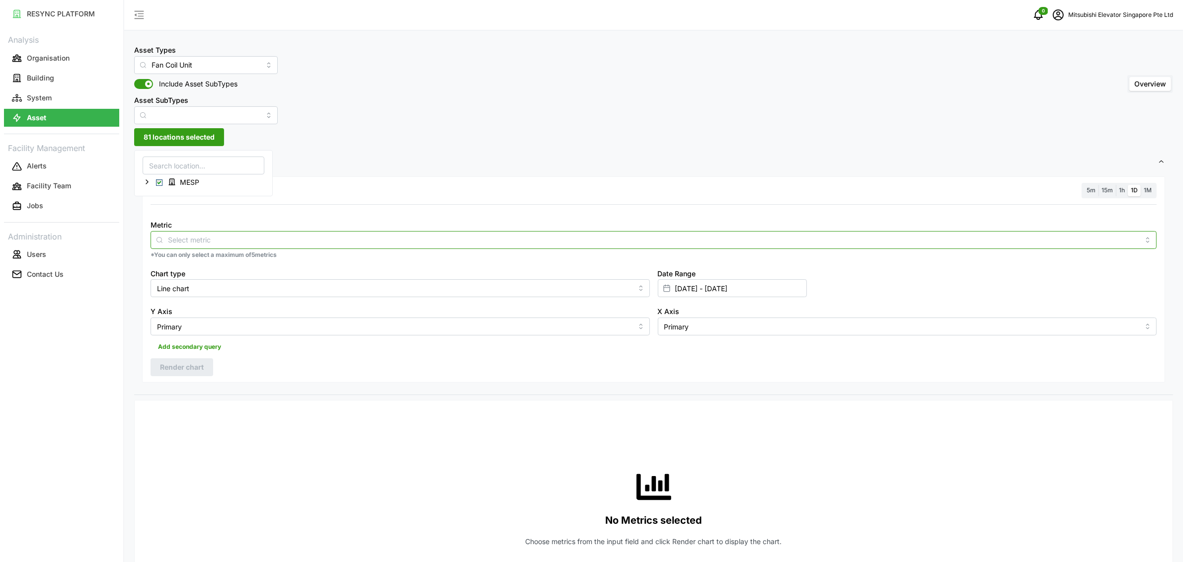
click at [399, 236] on input "Metric" at bounding box center [653, 239] width 971 height 11
click at [237, 357] on div "Start Stop Status" at bounding box center [653, 355] width 1001 height 17
click at [226, 385] on div "Resolution 5m 15m 1h 1D 1M Metric Start Stop Status *You can only select a maxi…" at bounding box center [653, 284] width 1039 height 221
click at [187, 371] on span "Render chart" at bounding box center [182, 367] width 44 height 17
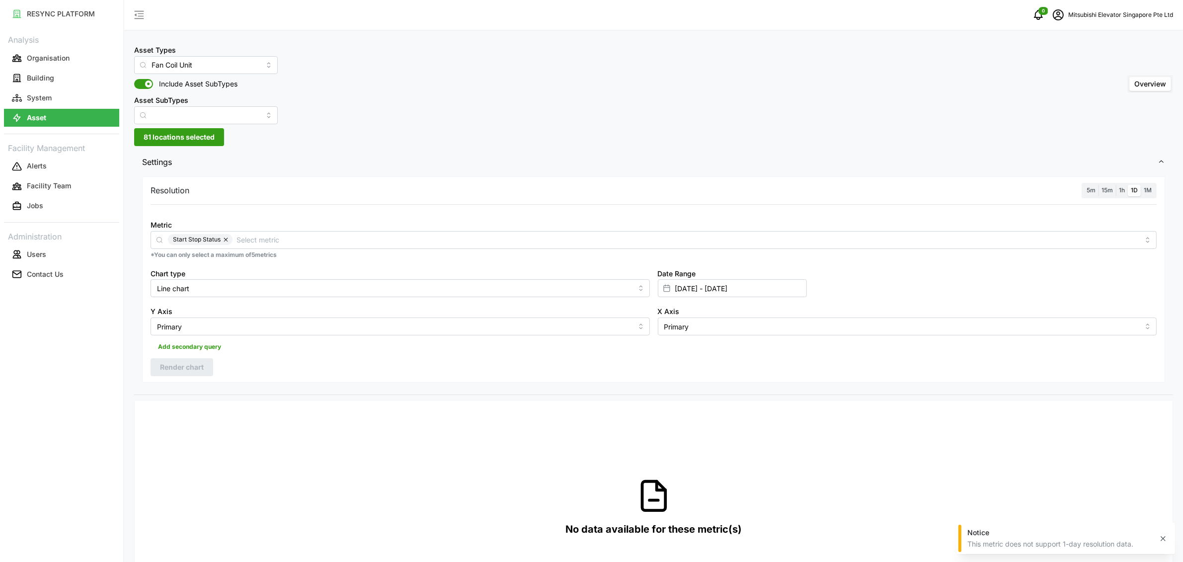
click at [884, 191] on span "5m" at bounding box center [1090, 189] width 9 height 7
click at [884, 185] on input "5m" at bounding box center [1083, 185] width 0 height 0
click at [179, 361] on span "Render chart" at bounding box center [182, 367] width 44 height 17
